Goal: Find specific page/section: Find specific page/section

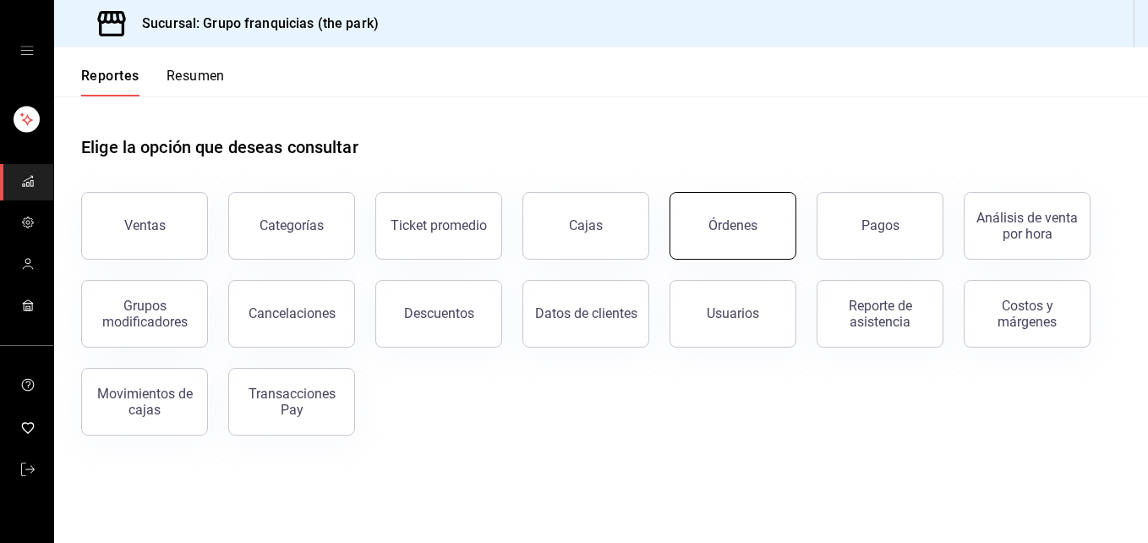
click at [733, 231] on div "Órdenes" at bounding box center [732, 225] width 49 height 16
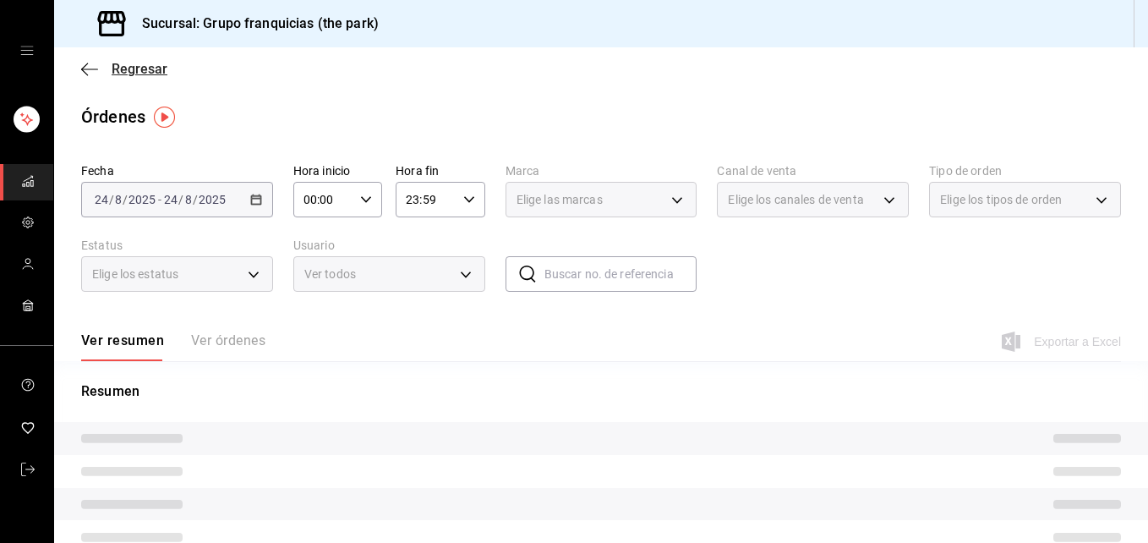
click at [113, 65] on span "Regresar" at bounding box center [140, 69] width 56 height 16
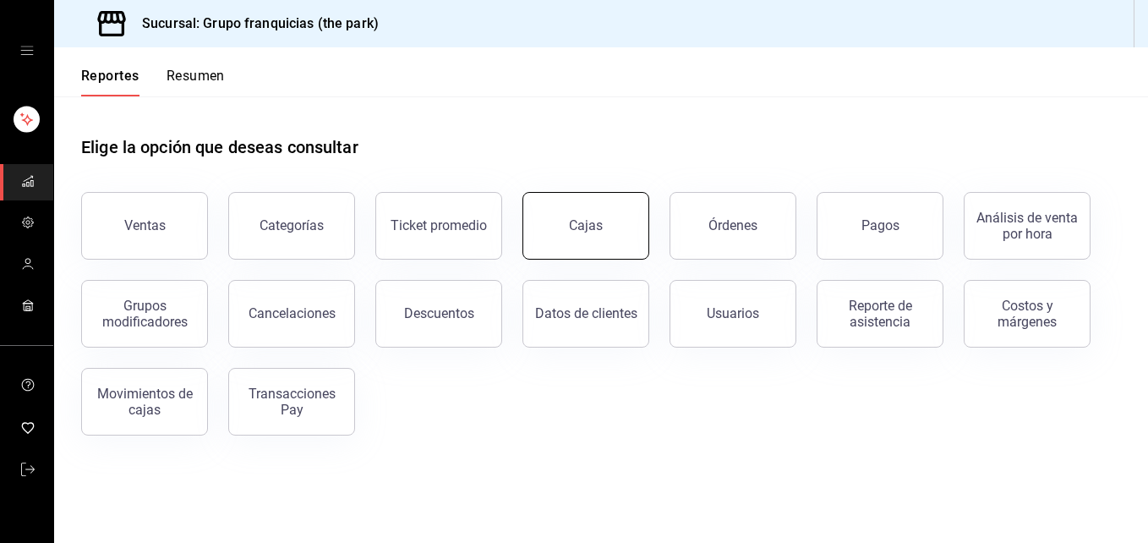
click at [590, 235] on button "Cajas" at bounding box center [585, 226] width 127 height 68
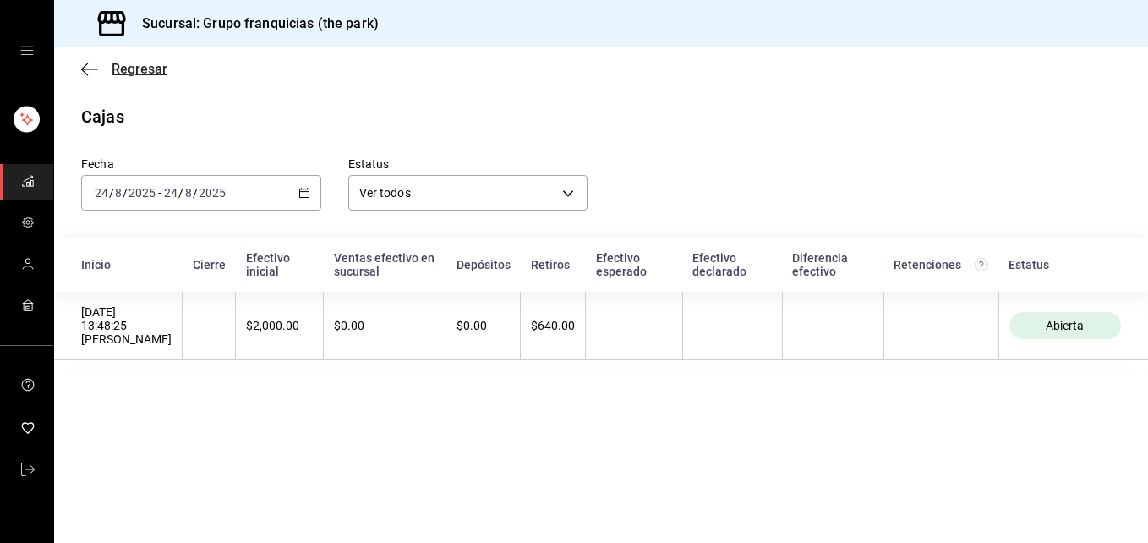
click at [161, 72] on span "Regresar" at bounding box center [140, 69] width 56 height 16
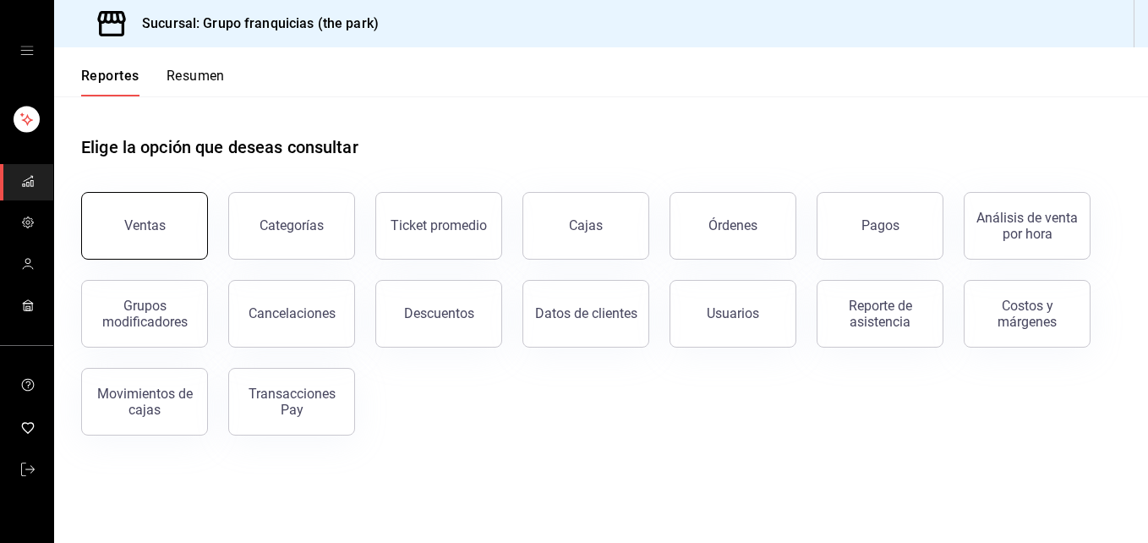
click at [163, 217] on button "Ventas" at bounding box center [144, 226] width 127 height 68
